Goal: Check status: Check status

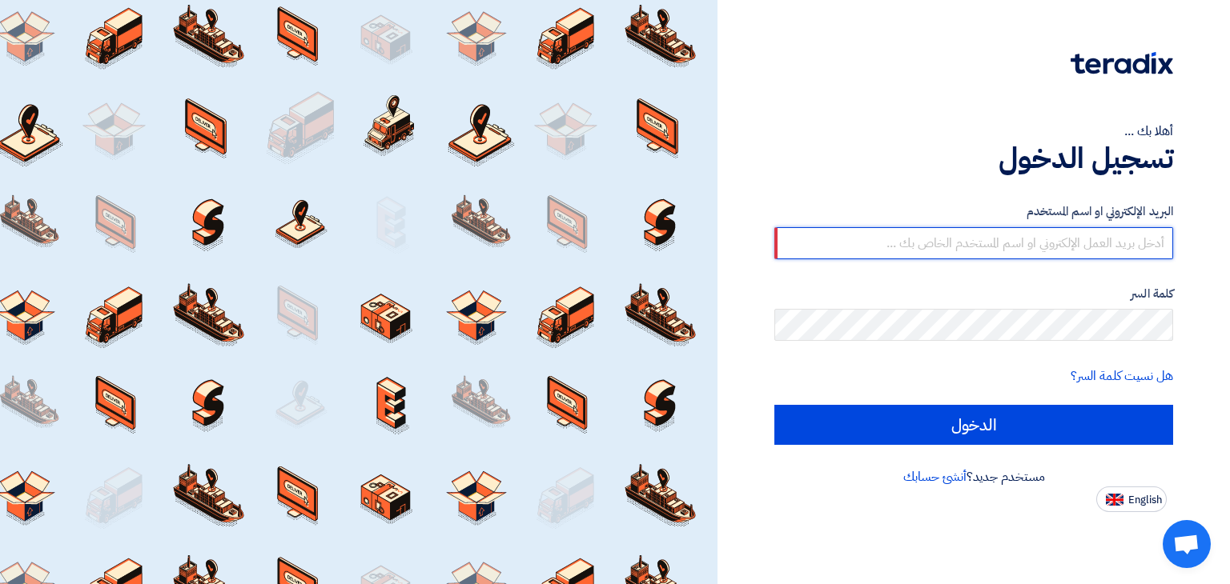
type input "[EMAIL_ADDRESS][DOMAIN_NAME]"
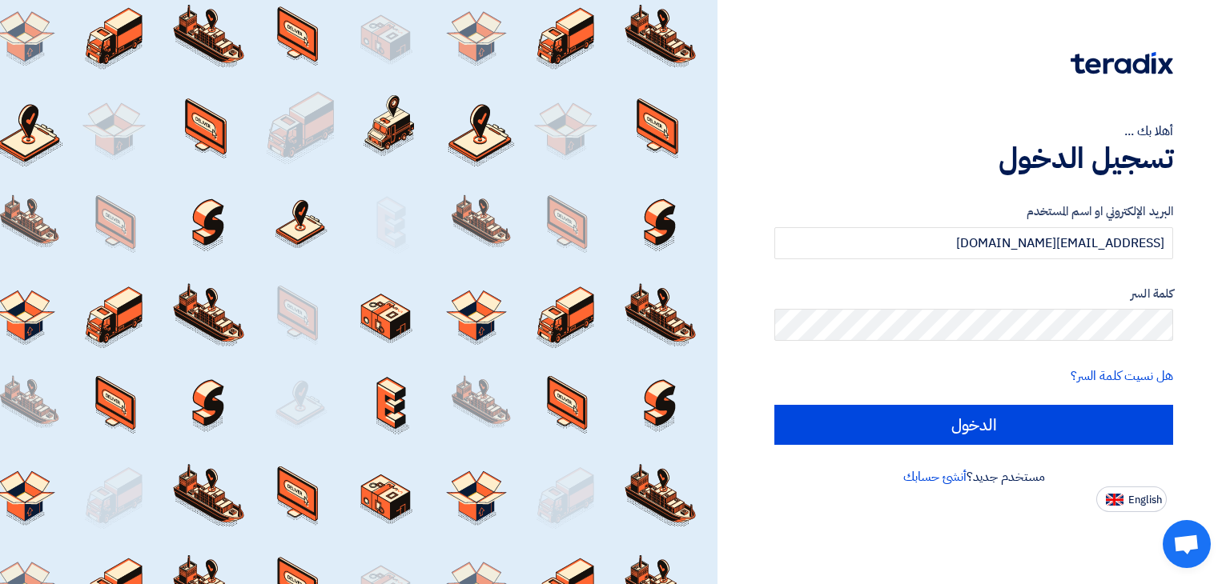
click at [774, 405] on input "الدخول" at bounding box center [973, 425] width 399 height 40
type input "Sign in"
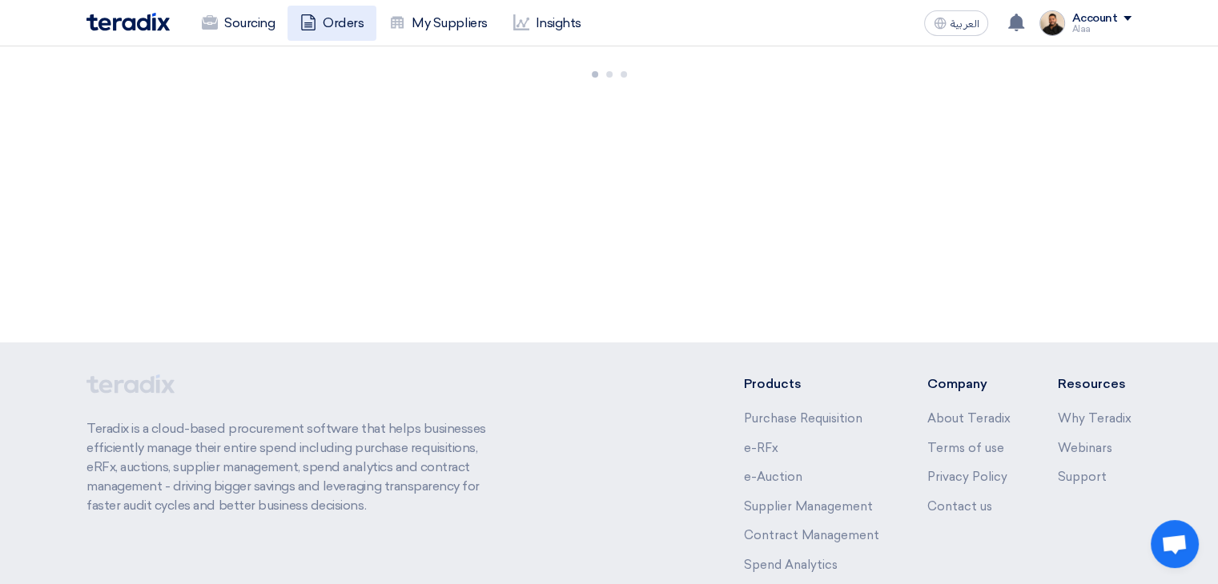
click at [333, 26] on link "Orders" at bounding box center [331, 23] width 89 height 35
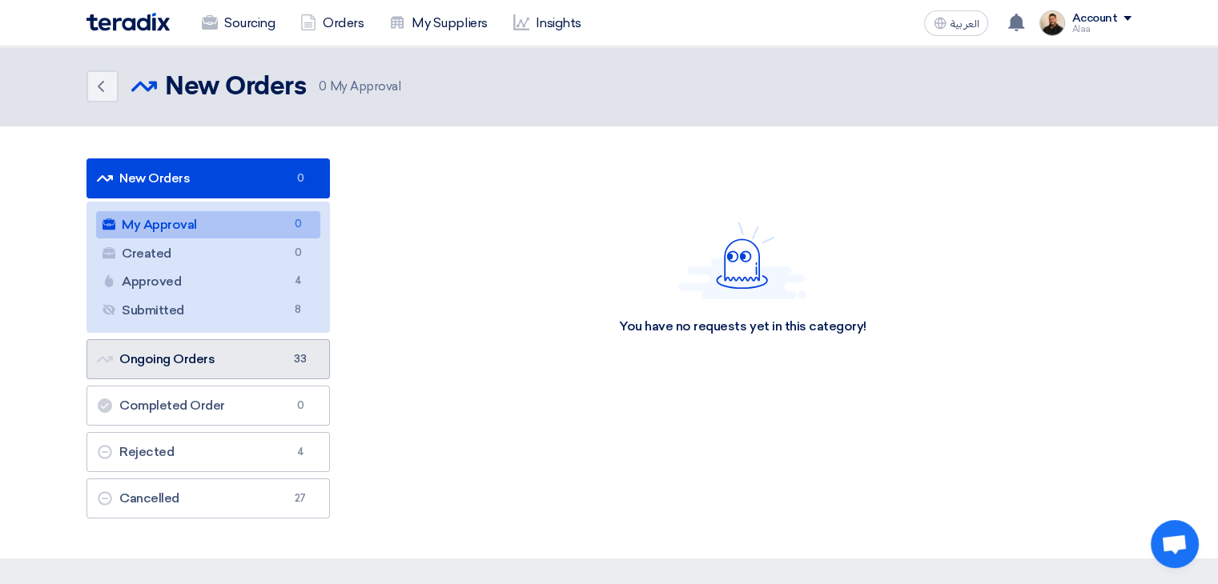
click at [252, 363] on link "Ongoing Orders Ongoing Orders 33" at bounding box center [207, 359] width 243 height 40
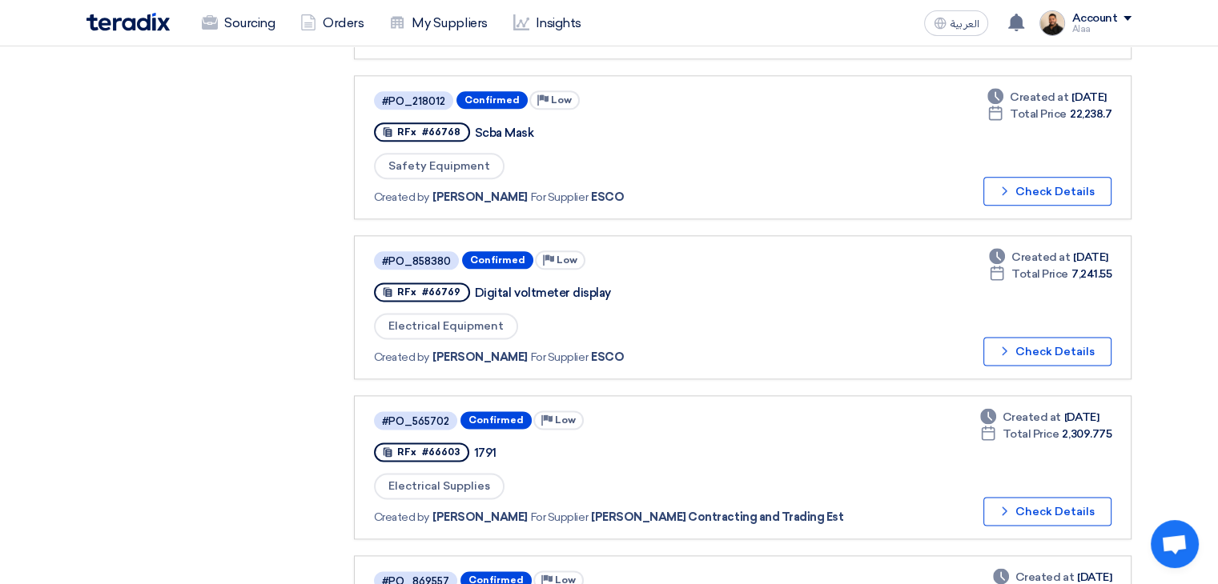
scroll to position [2001, 0]
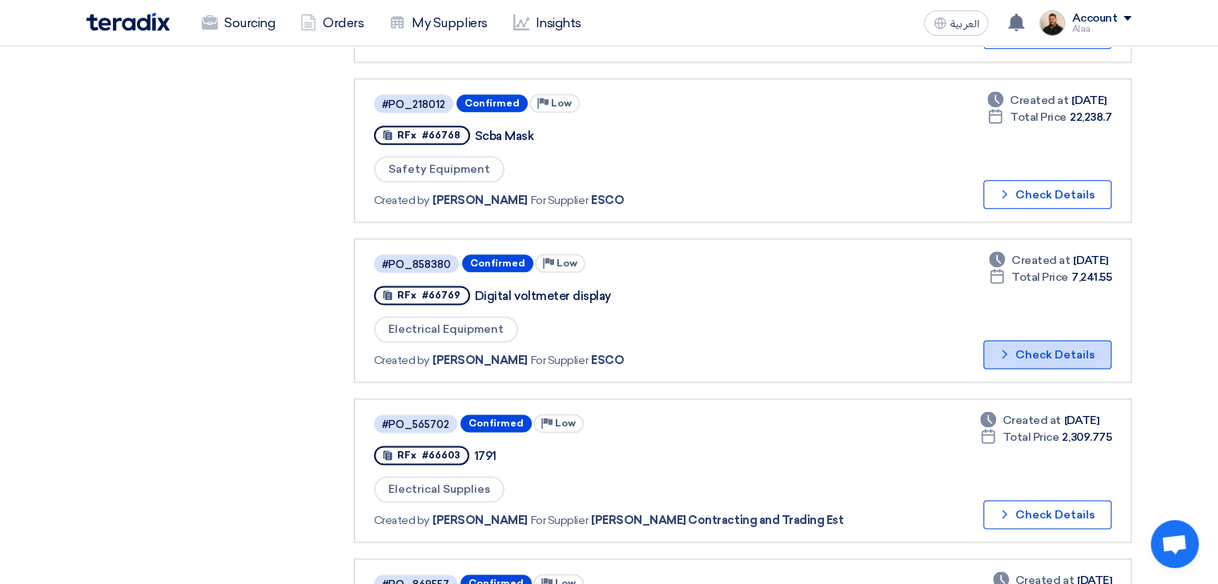
click at [1012, 347] on icon "Check details" at bounding box center [1004, 354] width 15 height 15
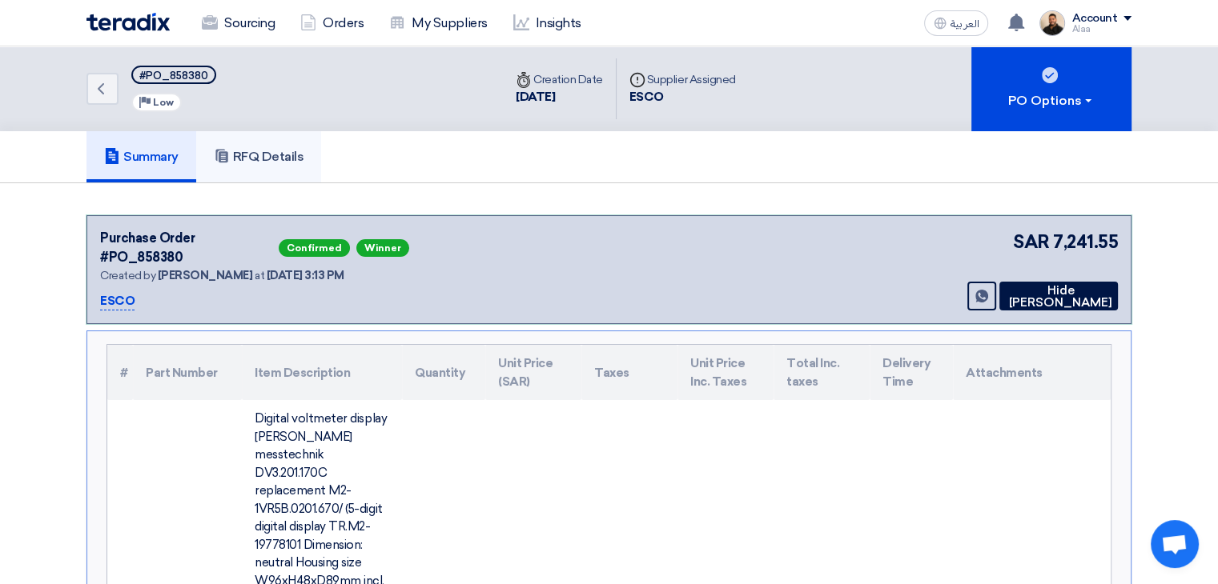
click at [301, 167] on link "RFQ Details" at bounding box center [259, 156] width 126 height 51
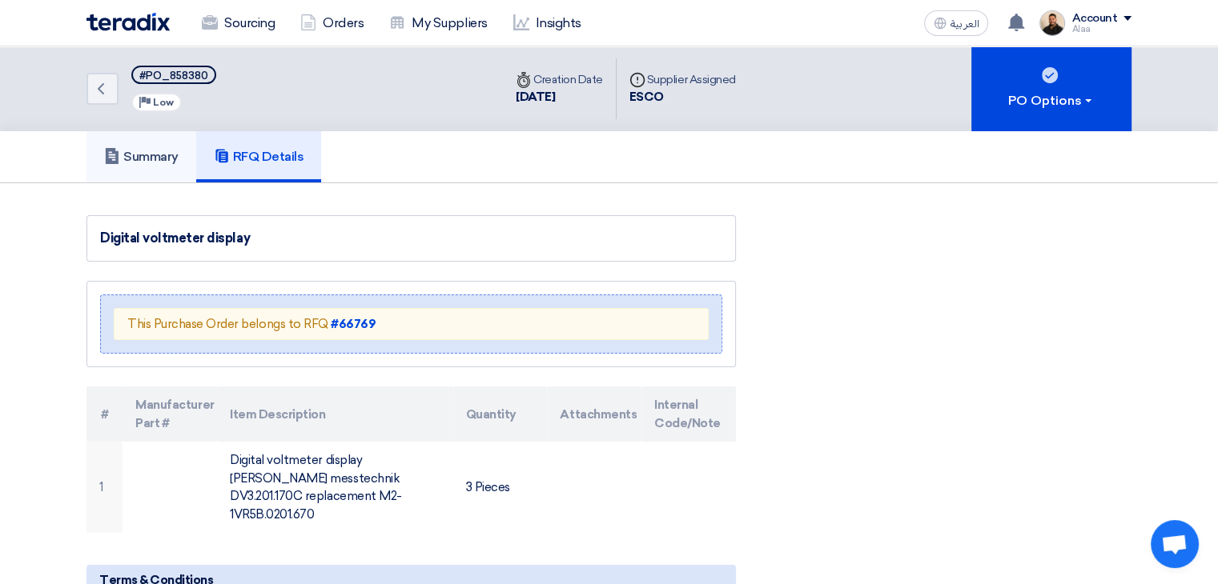
click at [176, 162] on h5 "Summary" at bounding box center [141, 157] width 74 height 16
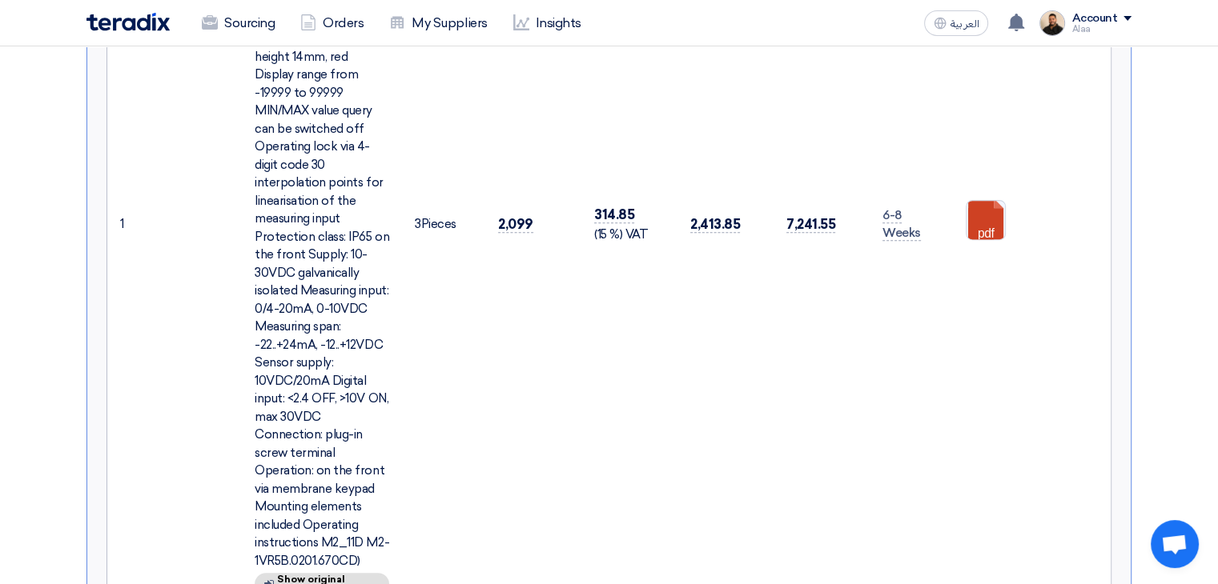
scroll to position [1041, 0]
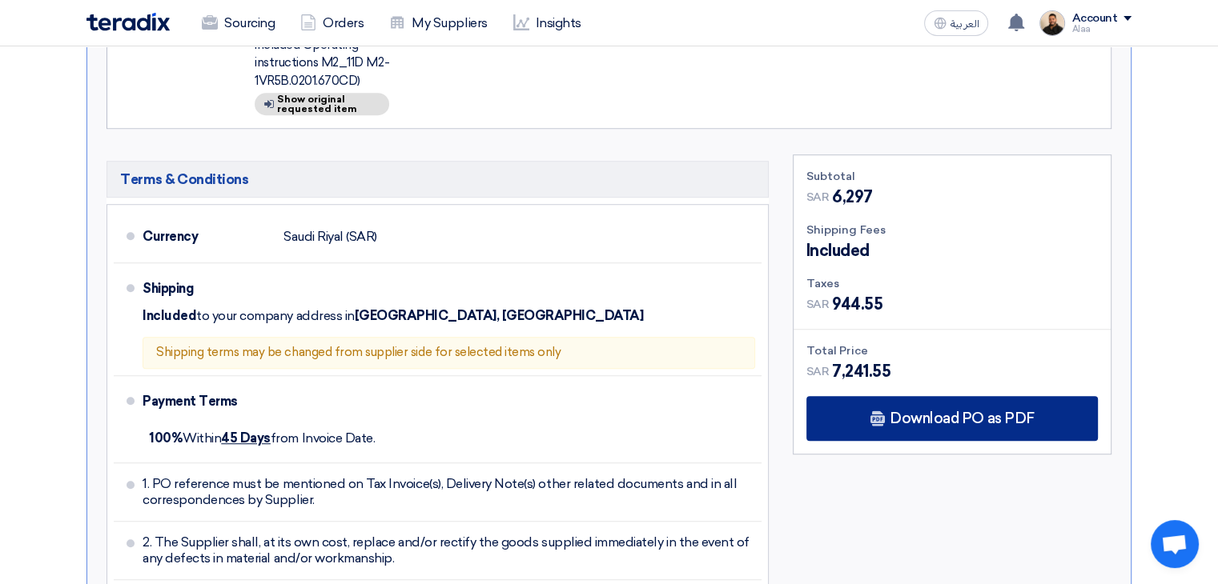
click at [973, 411] on span "Download PO as PDF" at bounding box center [961, 418] width 144 height 14
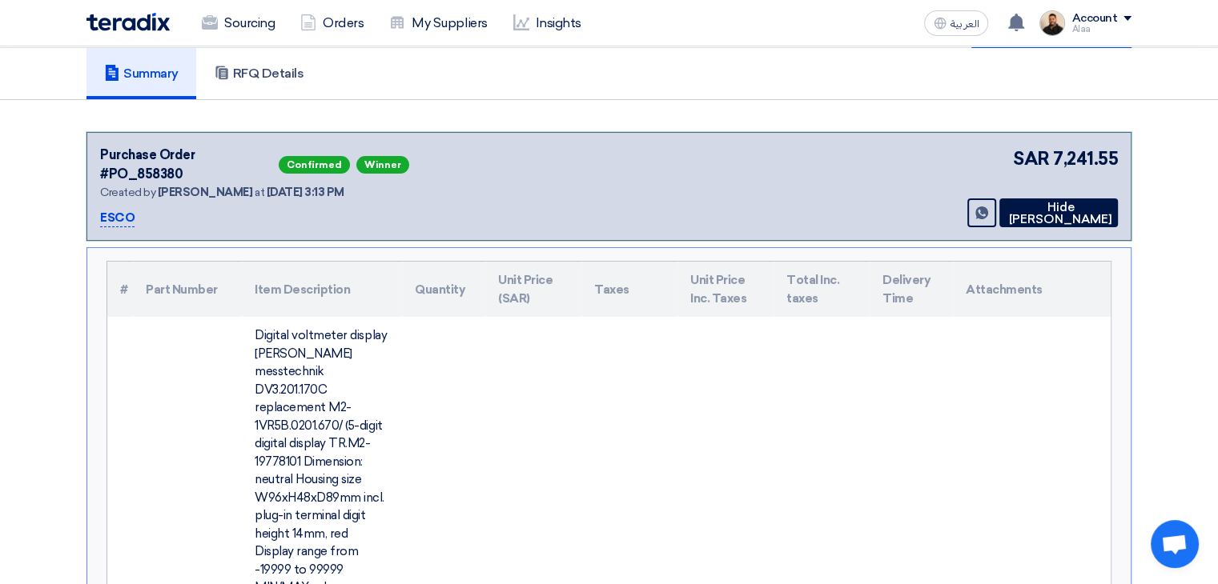
scroll to position [0, 0]
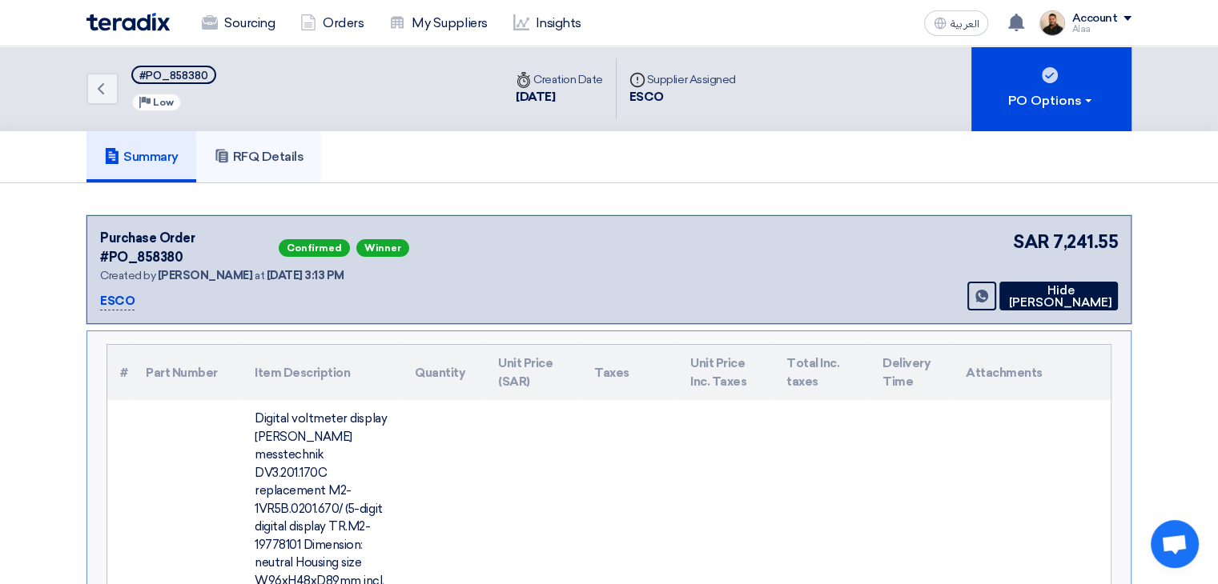
click at [259, 158] on h5 "RFQ Details" at bounding box center [259, 157] width 90 height 16
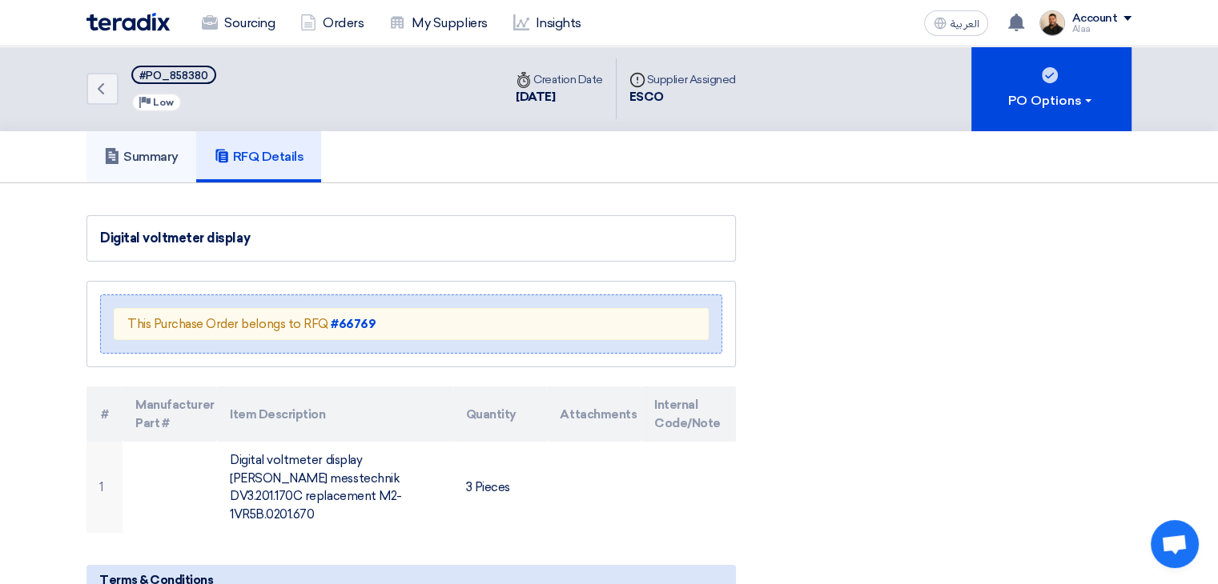
click at [160, 154] on h5 "Summary" at bounding box center [141, 157] width 74 height 16
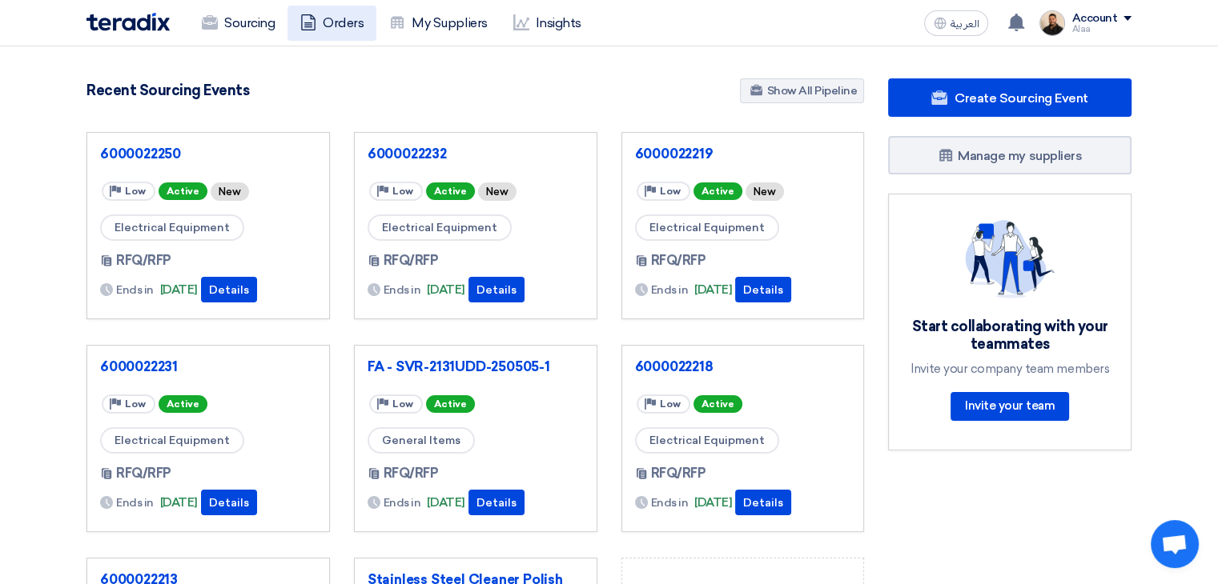
click at [350, 22] on link "Orders" at bounding box center [331, 23] width 89 height 35
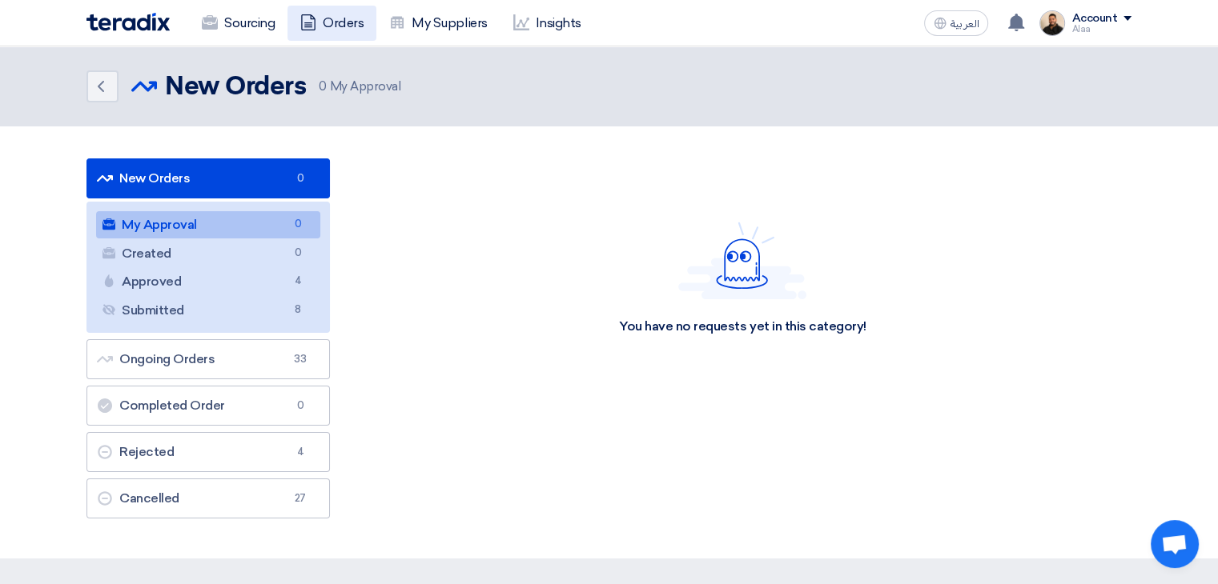
click at [327, 22] on link "Orders" at bounding box center [331, 23] width 89 height 35
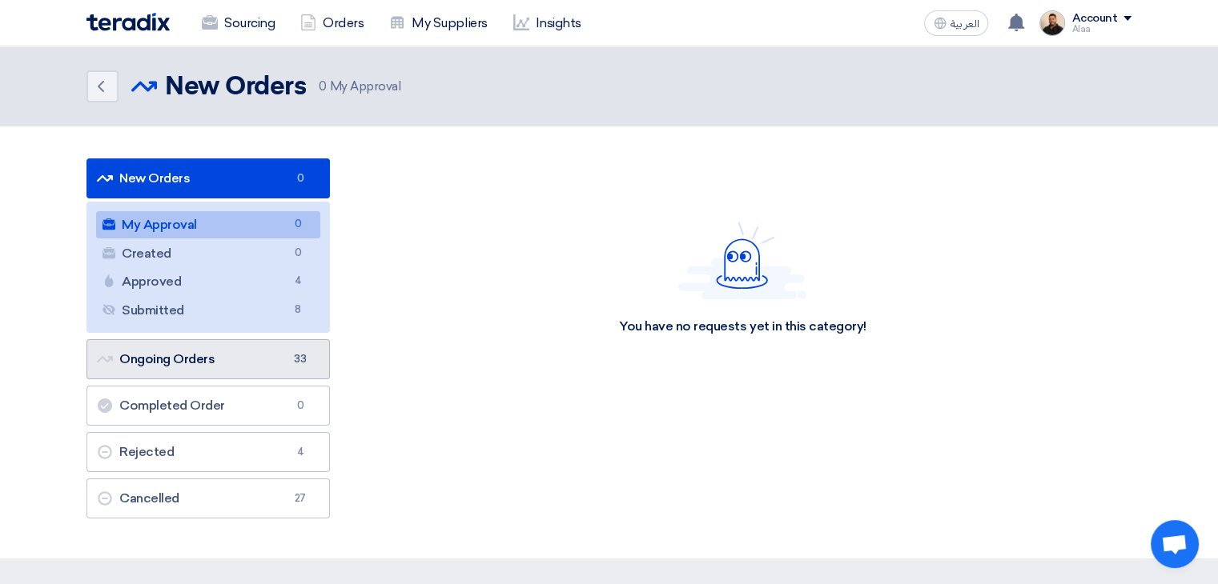
click at [263, 363] on link "Ongoing Orders Ongoing Orders 33" at bounding box center [207, 359] width 243 height 40
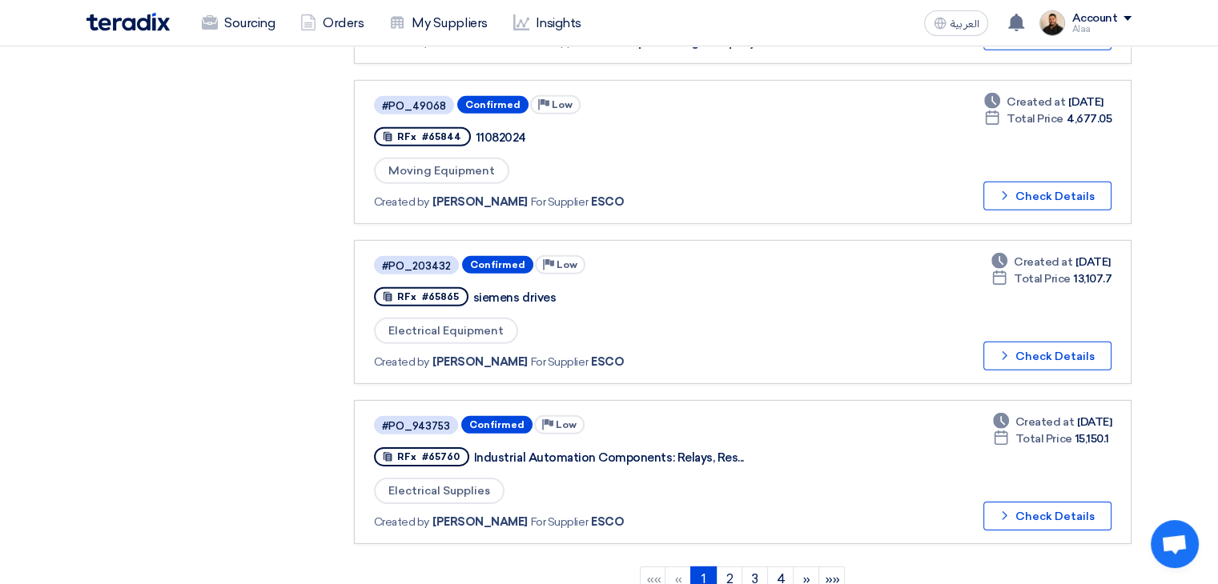
scroll to position [4883, 0]
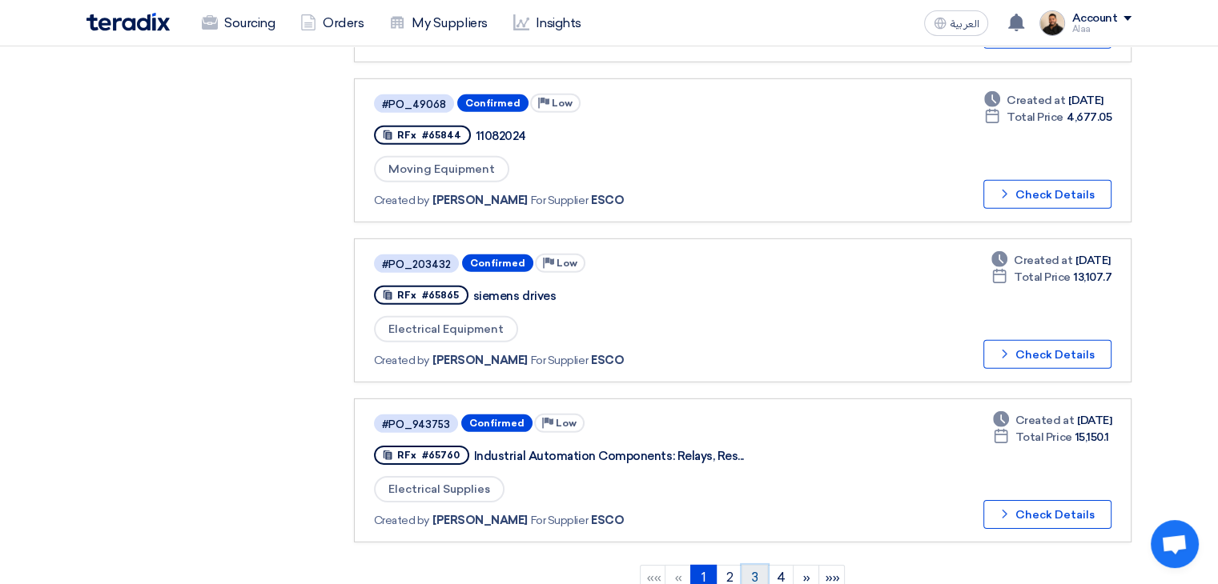
click at [755, 565] on link "3" at bounding box center [754, 578] width 26 height 26
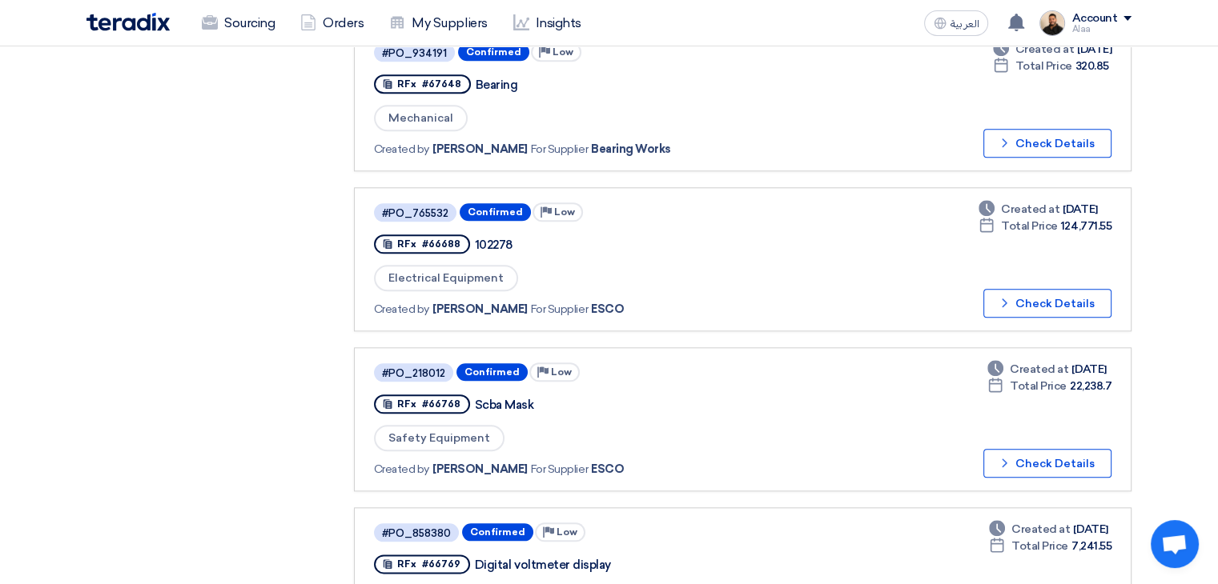
scroll to position [1681, 0]
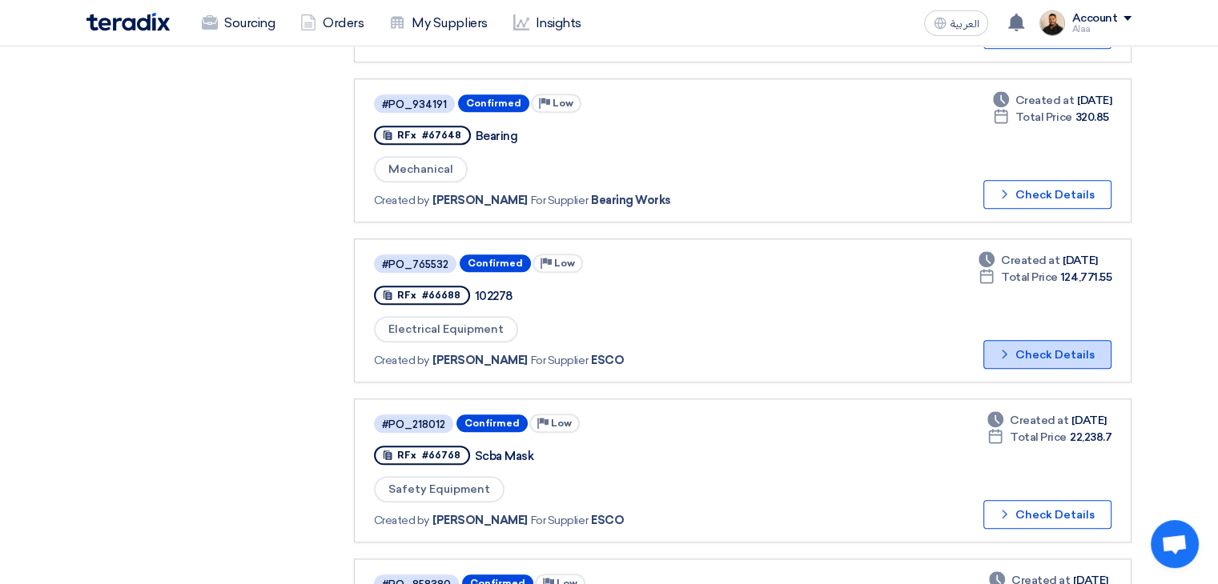
click at [1012, 347] on icon "Check details" at bounding box center [1004, 354] width 15 height 15
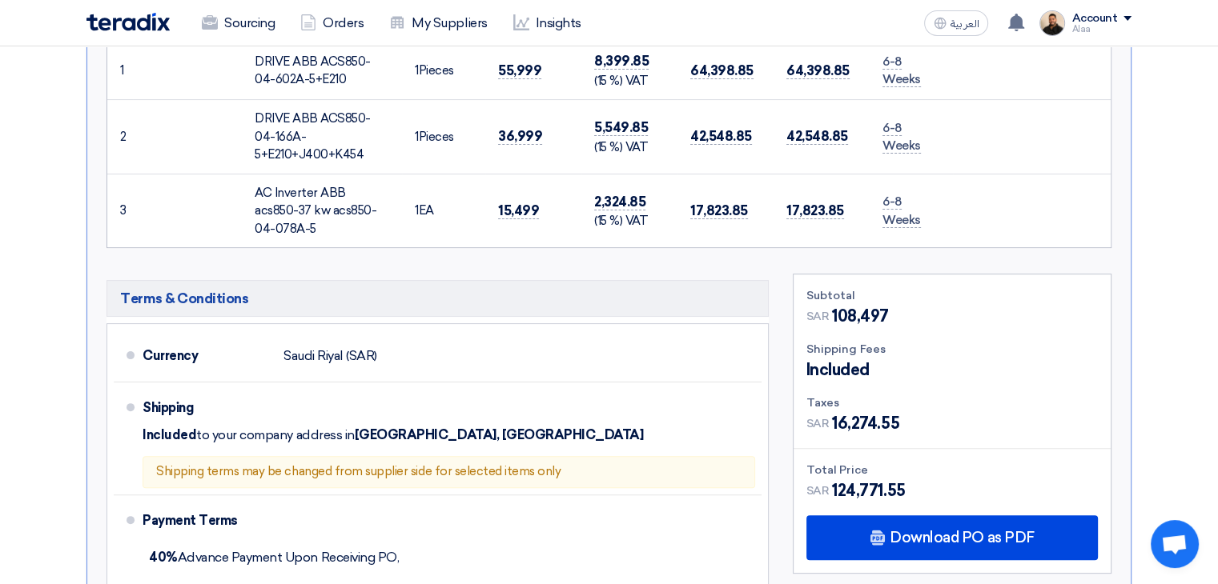
scroll to position [400, 0]
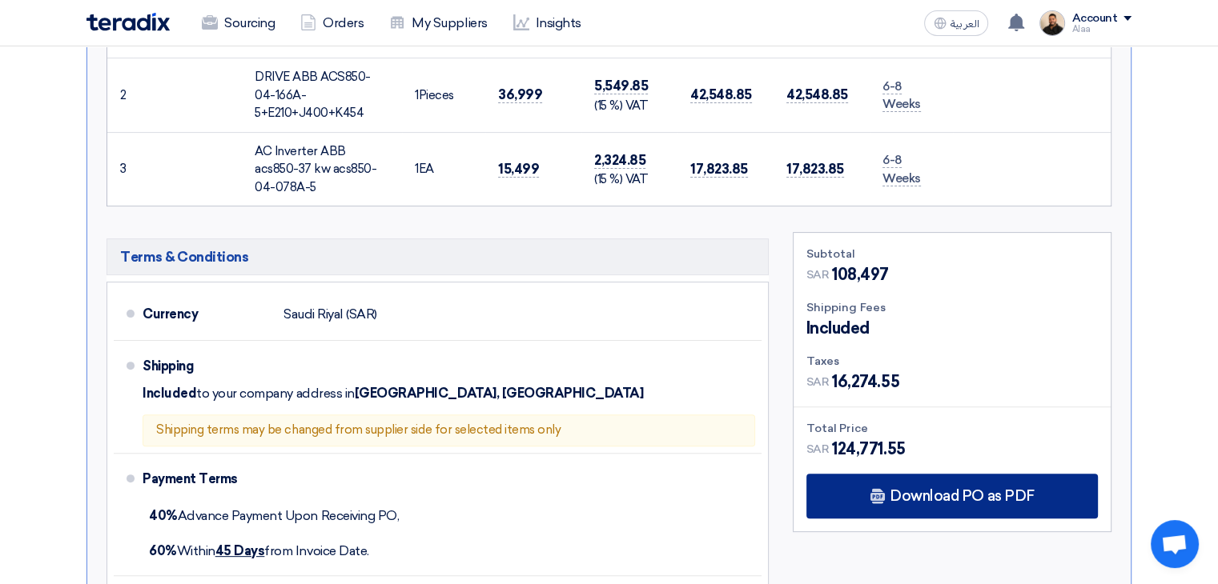
click at [938, 489] on span "Download PO as PDF" at bounding box center [961, 496] width 144 height 14
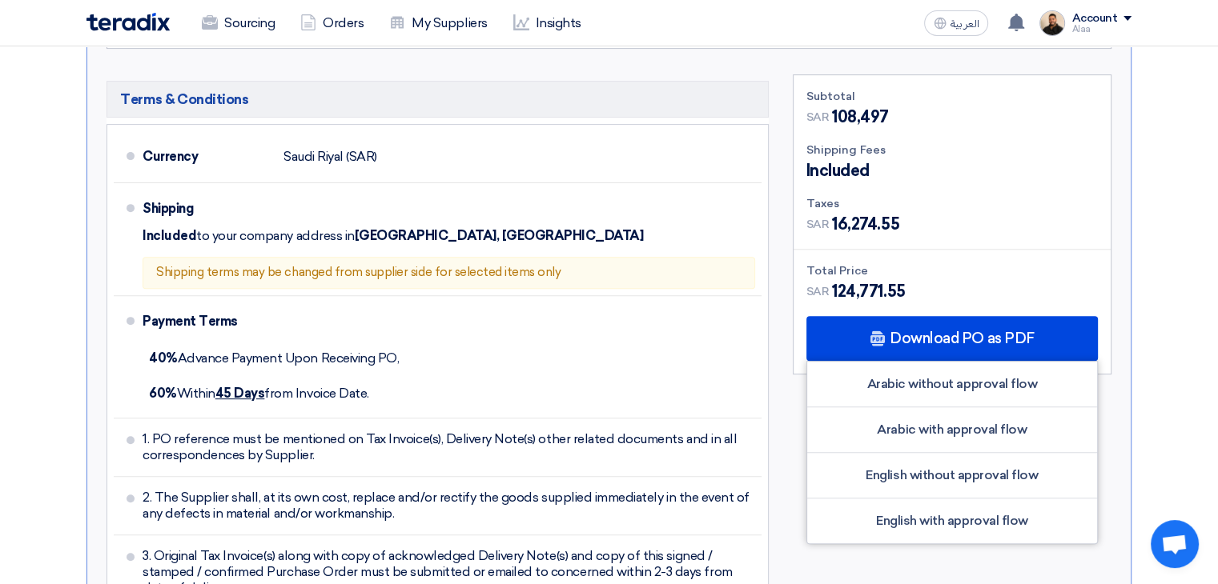
scroll to position [560, 0]
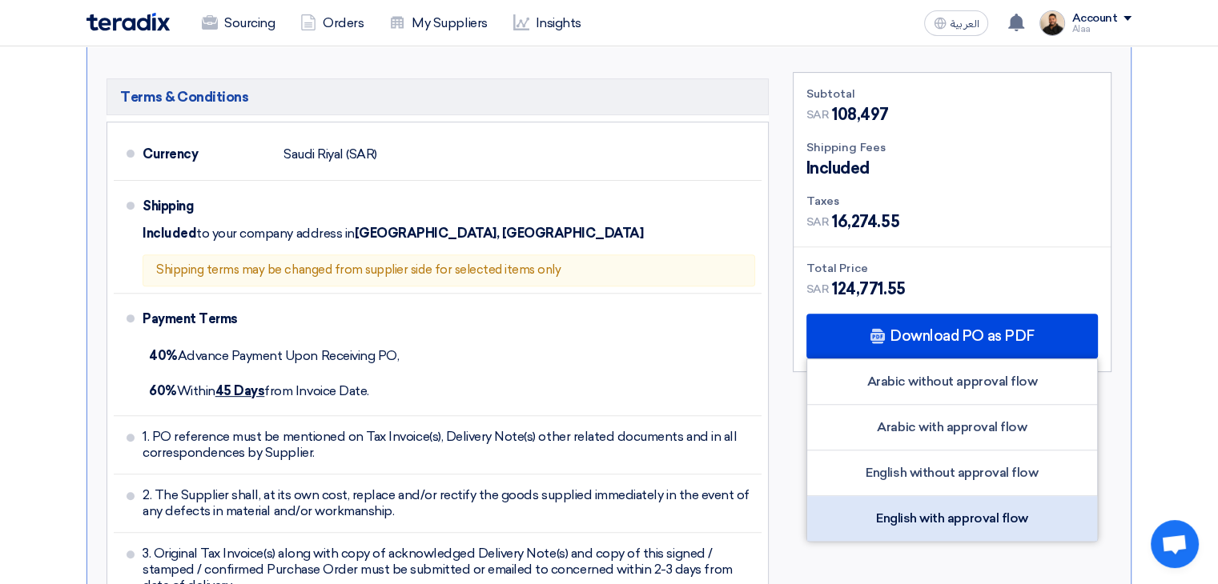
click at [957, 506] on div "English with approval flow" at bounding box center [952, 518] width 290 height 45
